Goal: Task Accomplishment & Management: Use online tool/utility

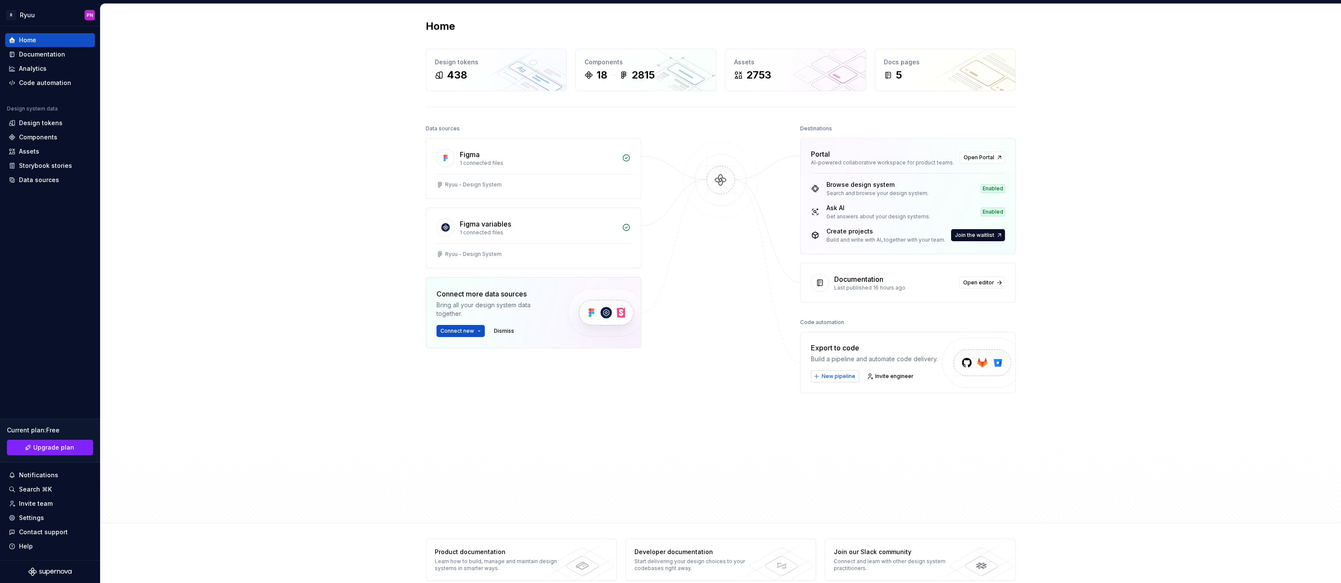
click at [824, 377] on span "New pipeline" at bounding box center [839, 376] width 34 height 7
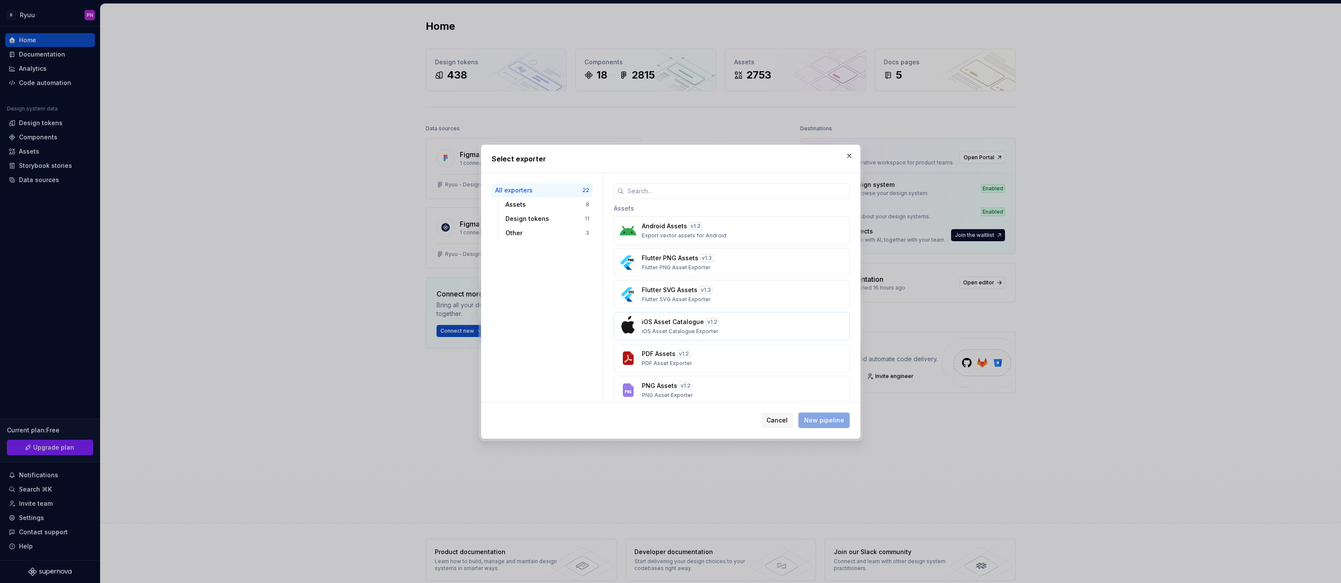
click at [753, 327] on div "iOS Asset Catalogue v 1.2 iOS Asset Catalogue Exporter" at bounding box center [729, 325] width 175 height 17
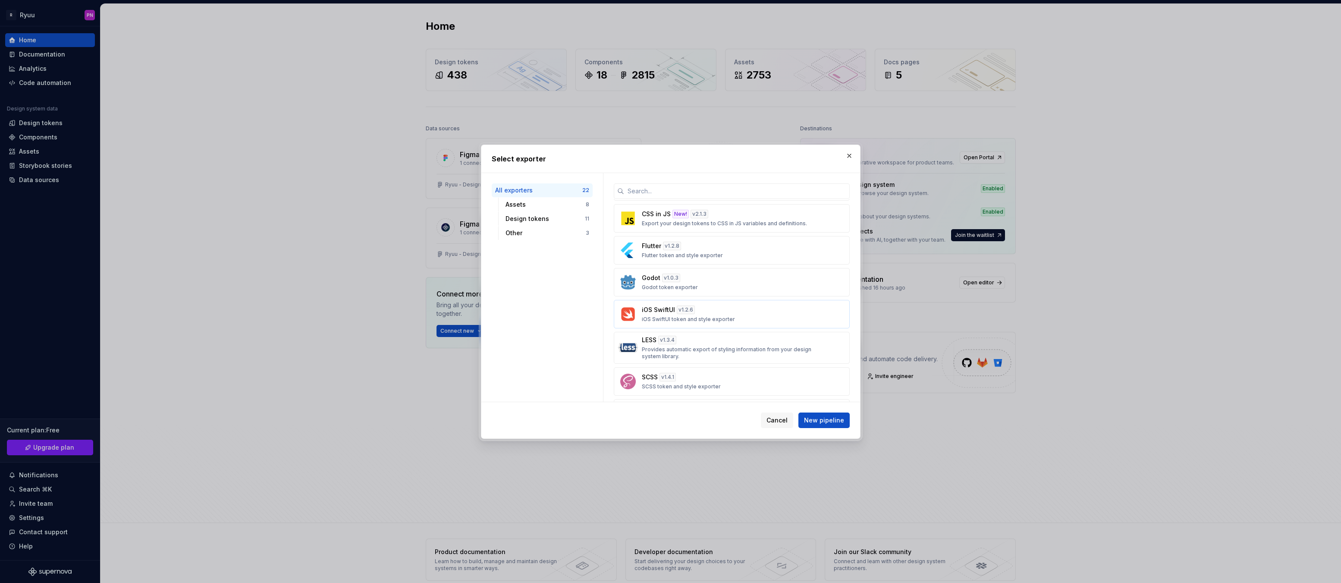
click at [776, 314] on div "iOS SwiftUI v 1.2.6 iOS SwiftUI token and style exporter" at bounding box center [729, 313] width 175 height 17
click at [825, 420] on span "New pipeline" at bounding box center [824, 420] width 40 height 9
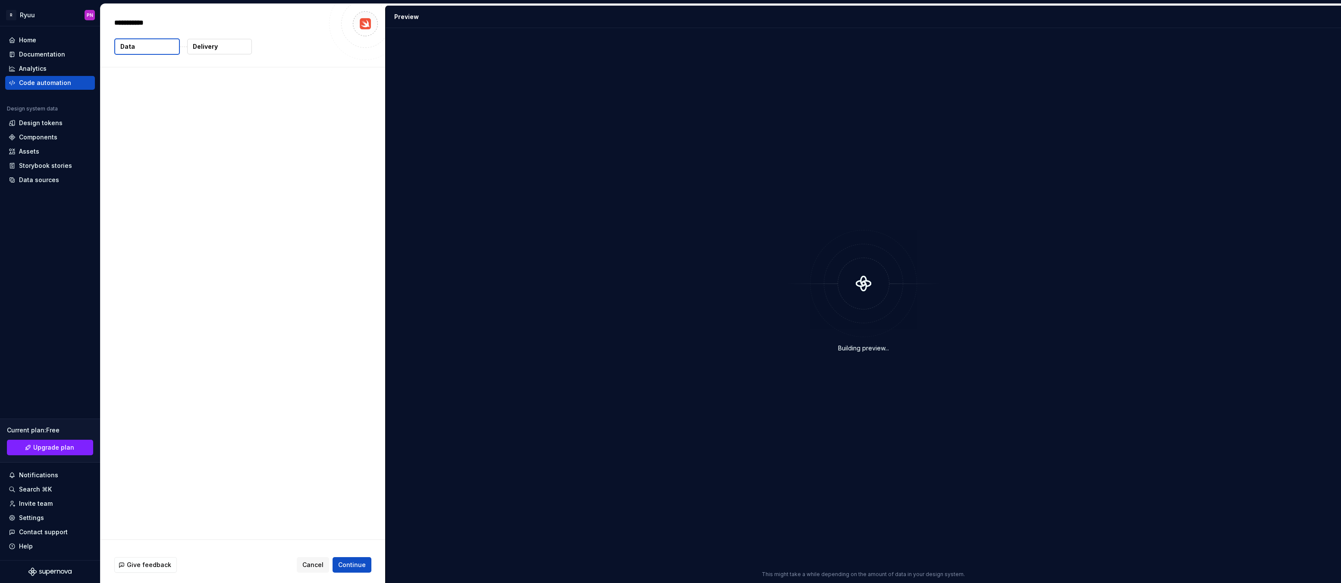
type textarea "*"
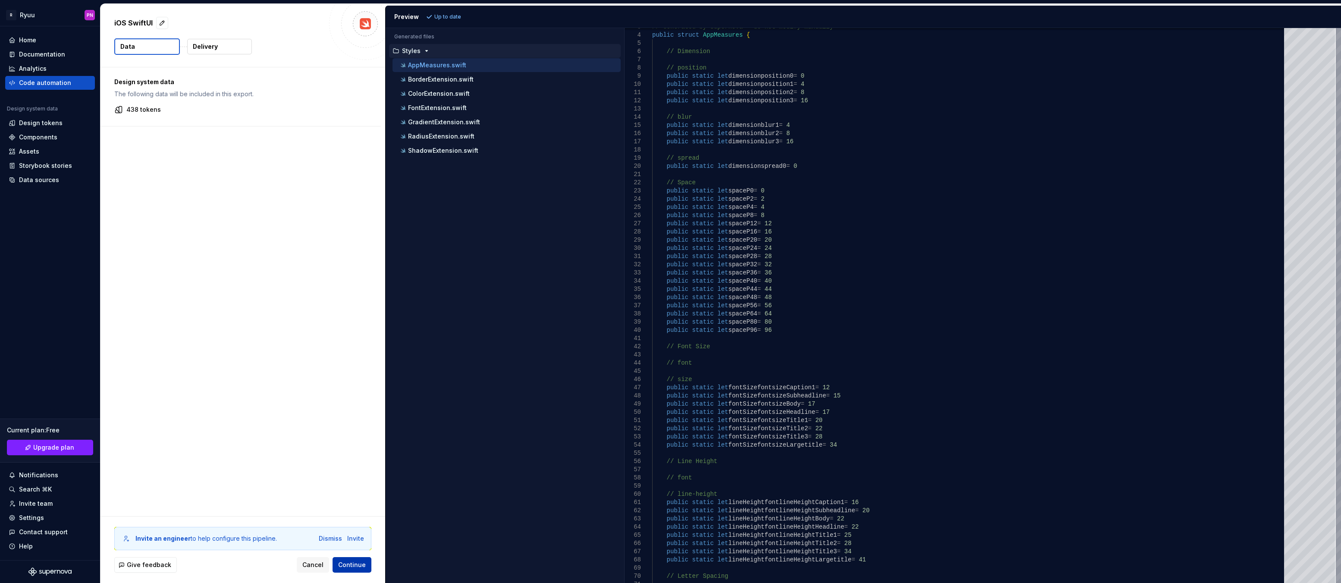
click at [349, 563] on span "Continue" at bounding box center [352, 564] width 28 height 9
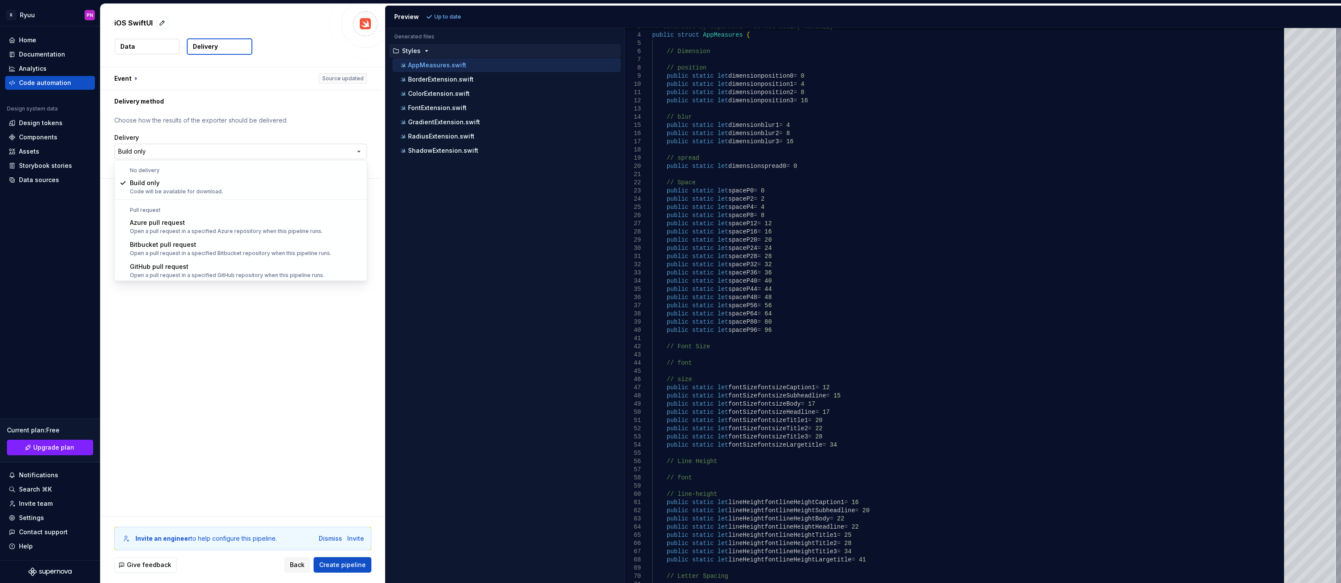
click at [232, 148] on html "**********" at bounding box center [670, 291] width 1341 height 583
select select "******"
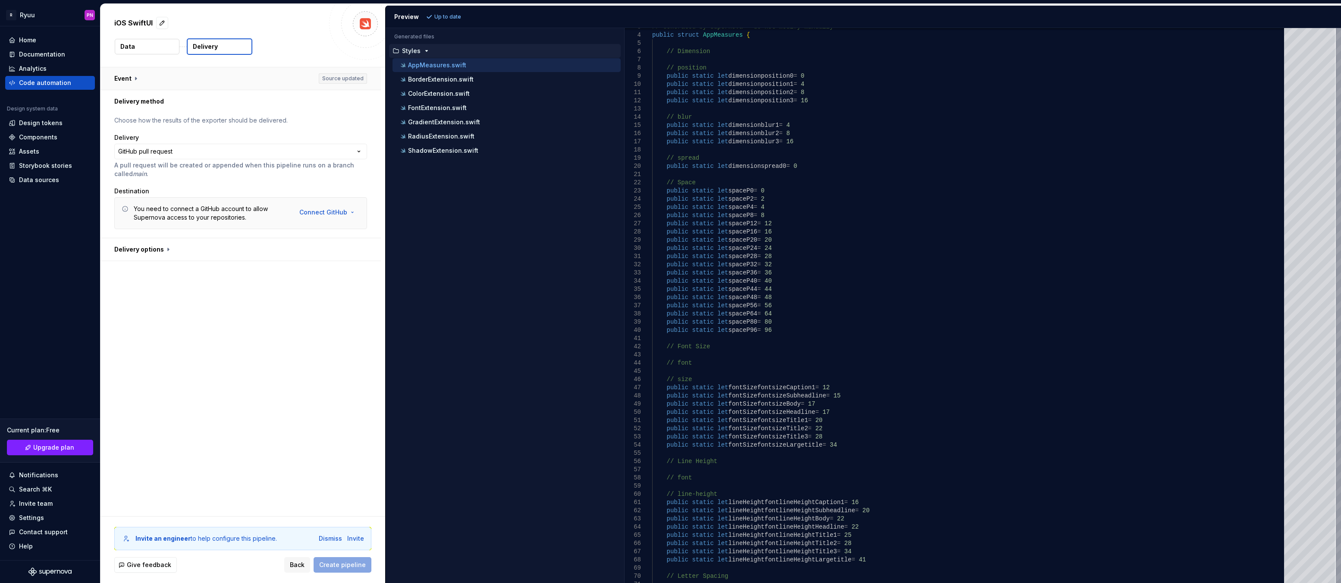
click at [130, 79] on button "button" at bounding box center [240, 78] width 280 height 22
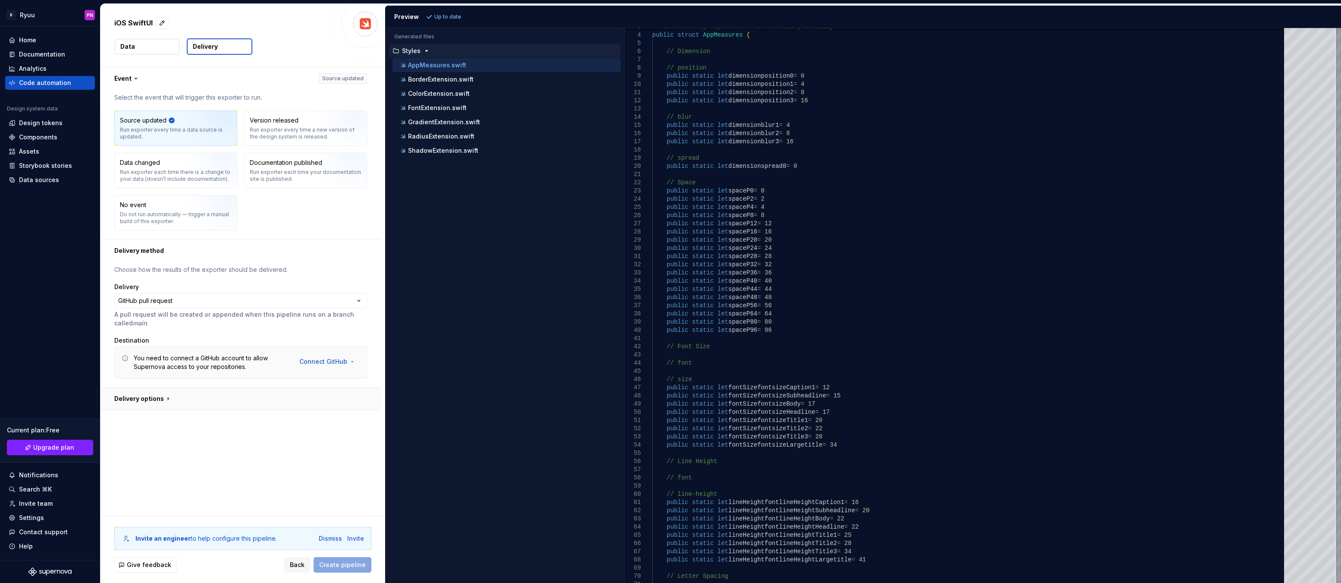
click at [165, 400] on button "button" at bounding box center [240, 398] width 280 height 22
type textarea "*"
